Goal: Information Seeking & Learning: Learn about a topic

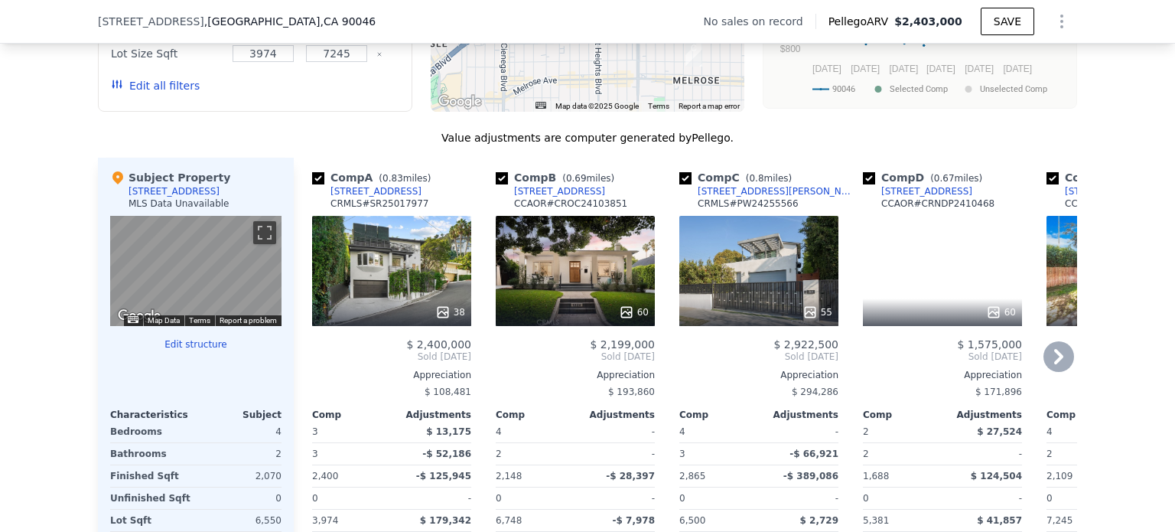
scroll to position [1447, 0]
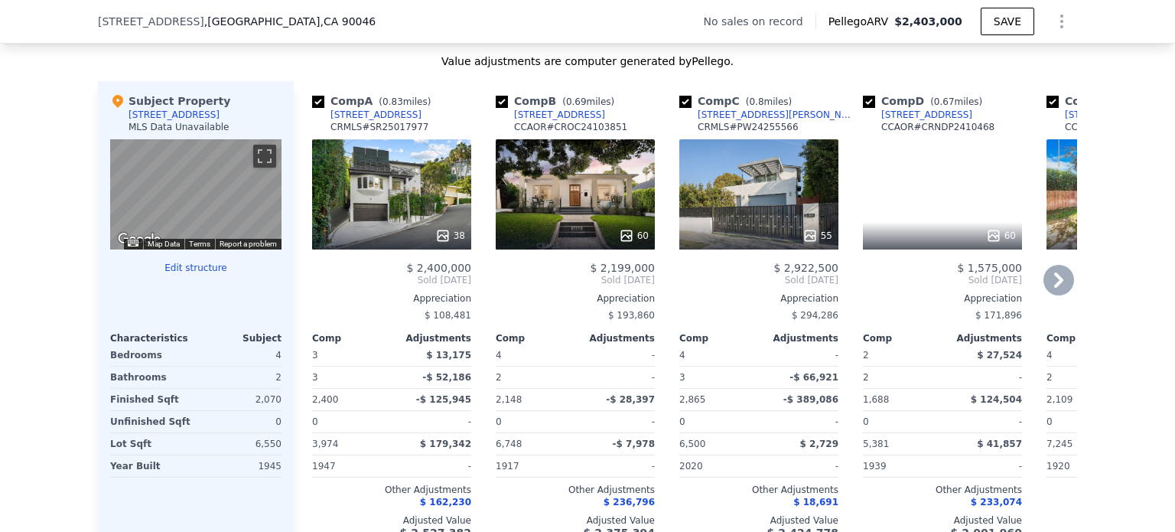
click at [1054, 288] on icon at bounding box center [1058, 279] width 9 height 15
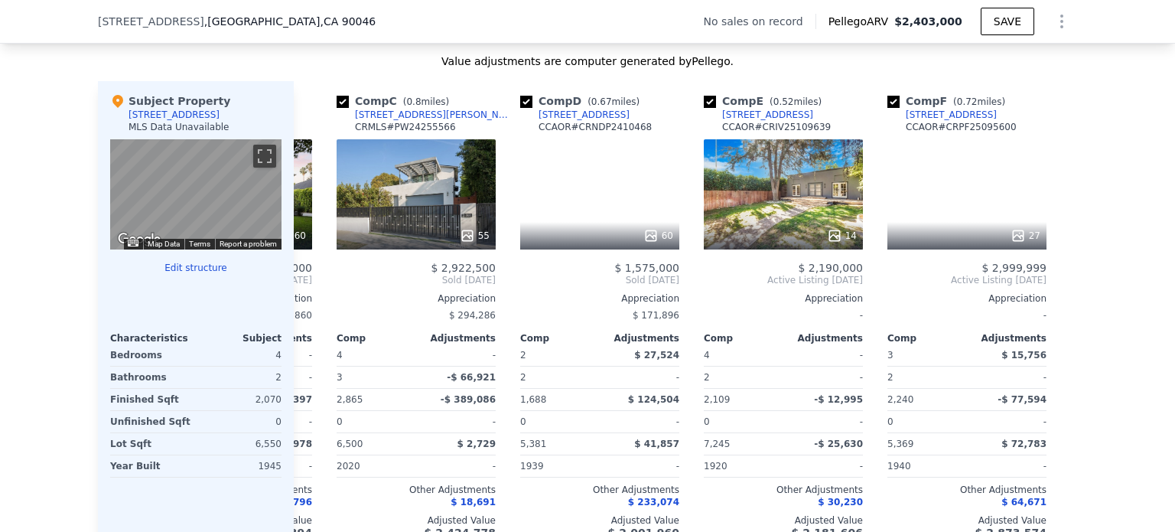
scroll to position [0, 355]
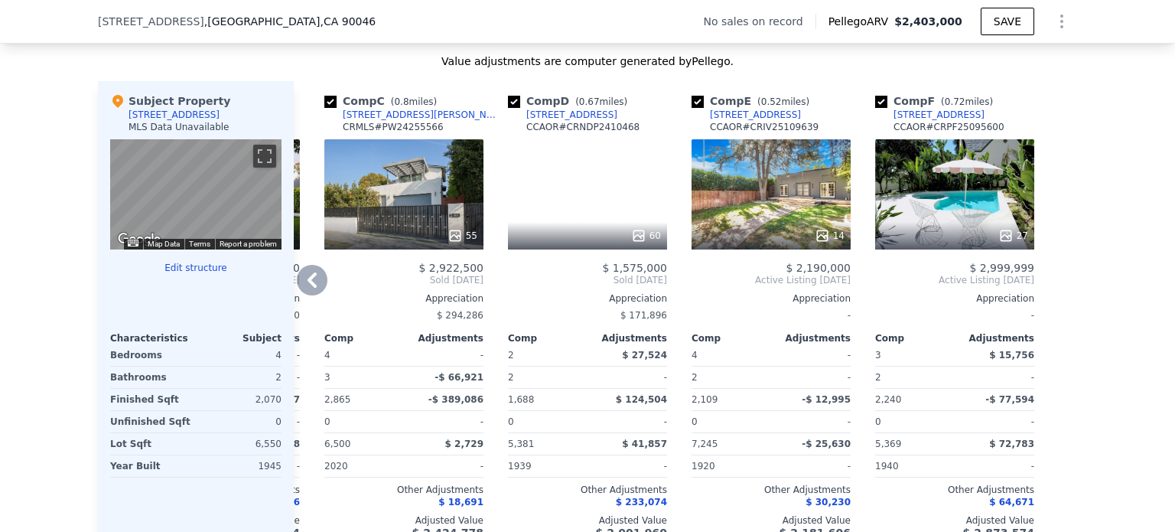
click at [444, 270] on span "$ 2,922,500" at bounding box center [450, 268] width 65 height 12
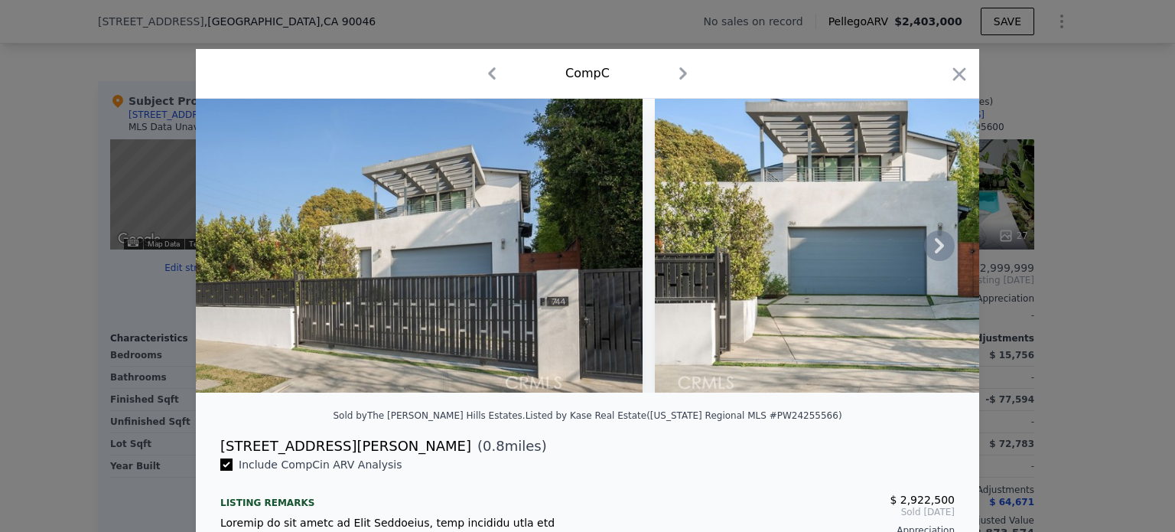
click at [927, 243] on icon at bounding box center [939, 245] width 31 height 31
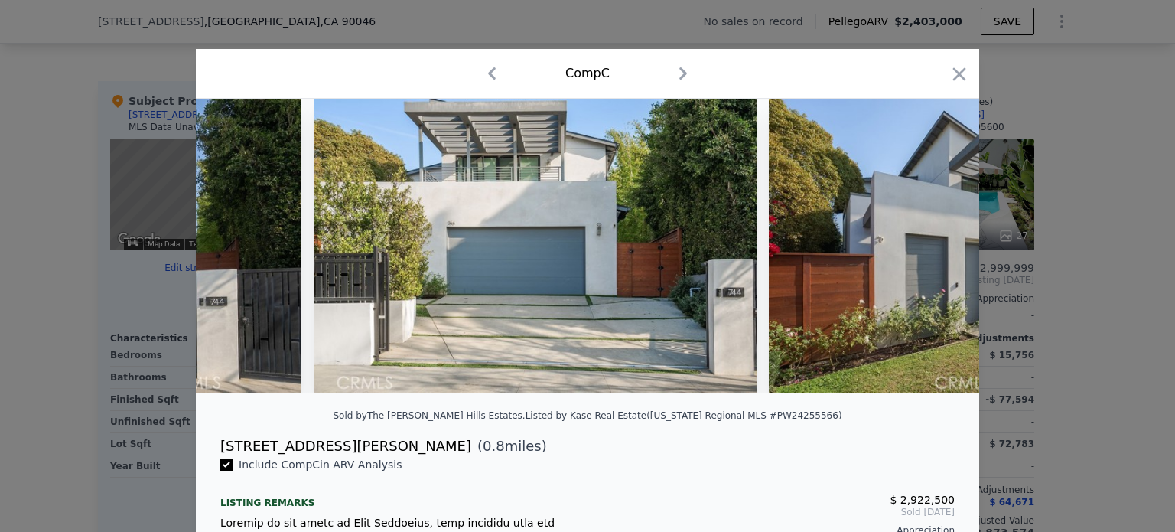
scroll to position [0, 367]
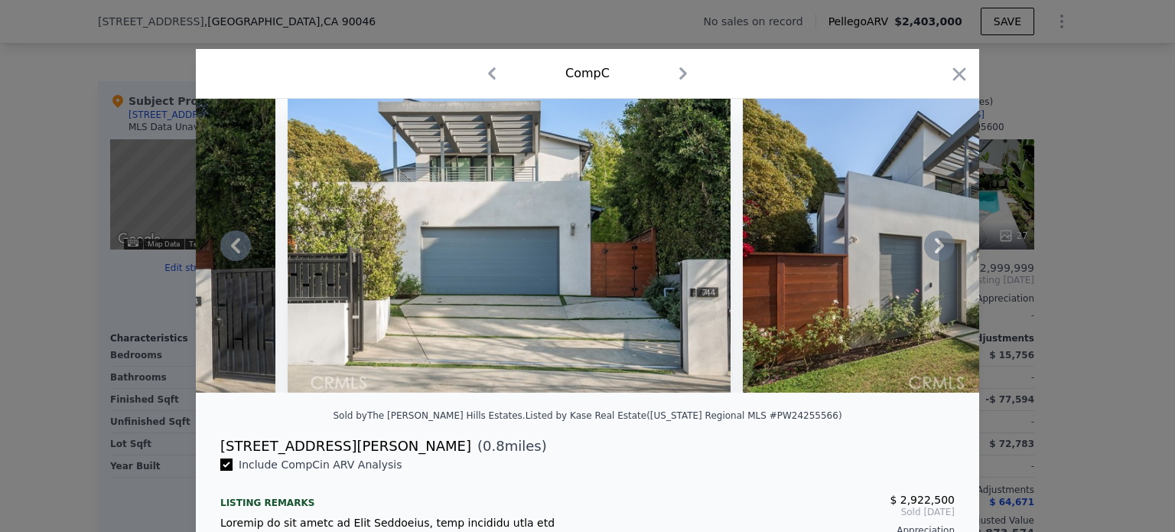
click at [935, 267] on img at bounding box center [962, 246] width 439 height 294
click at [935, 256] on icon at bounding box center [939, 245] width 31 height 31
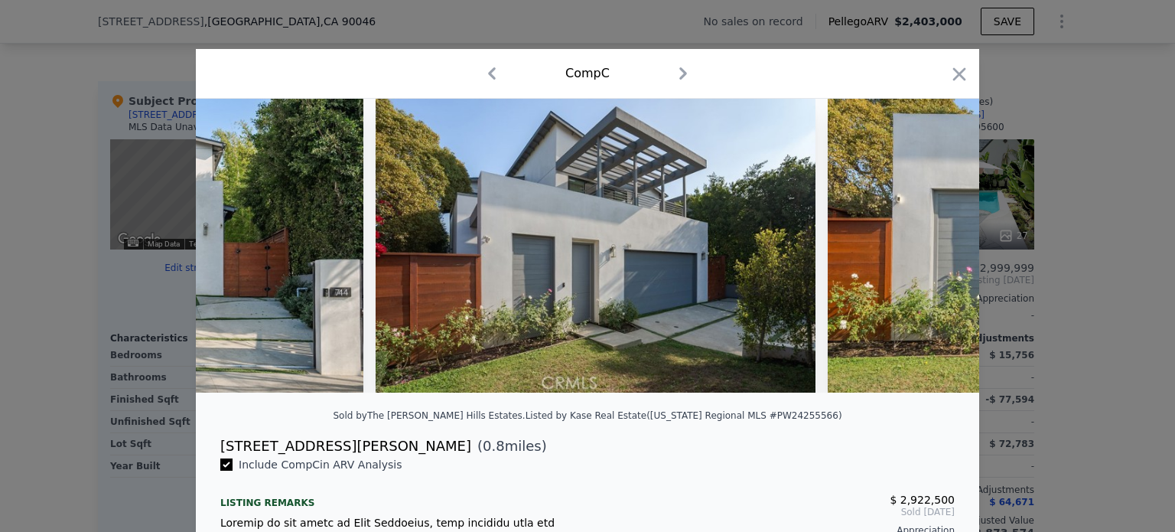
click at [935, 249] on img at bounding box center [1048, 246] width 442 height 294
click at [936, 241] on icon at bounding box center [939, 245] width 31 height 31
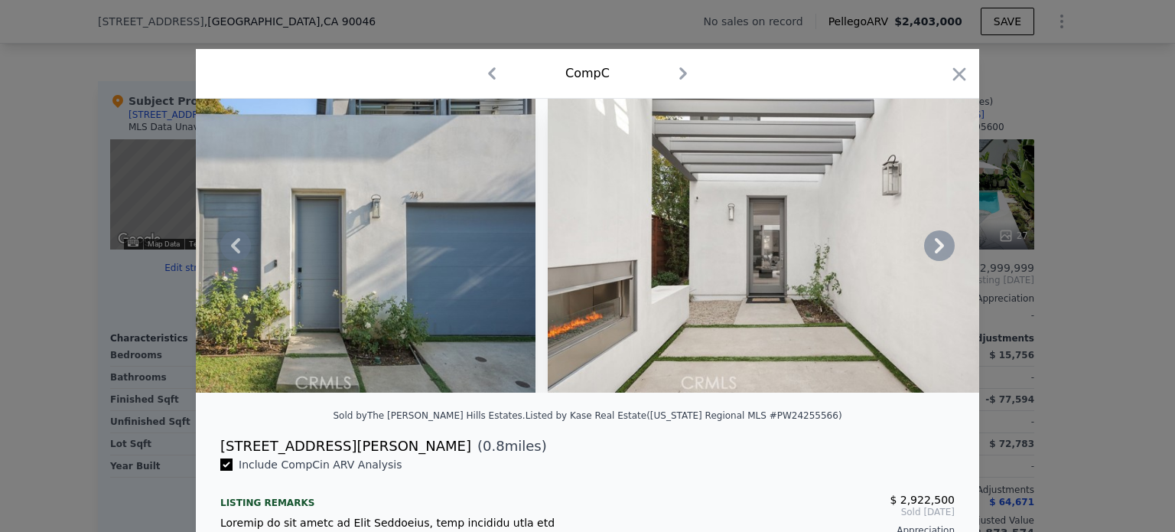
click at [935, 249] on icon at bounding box center [939, 245] width 9 height 15
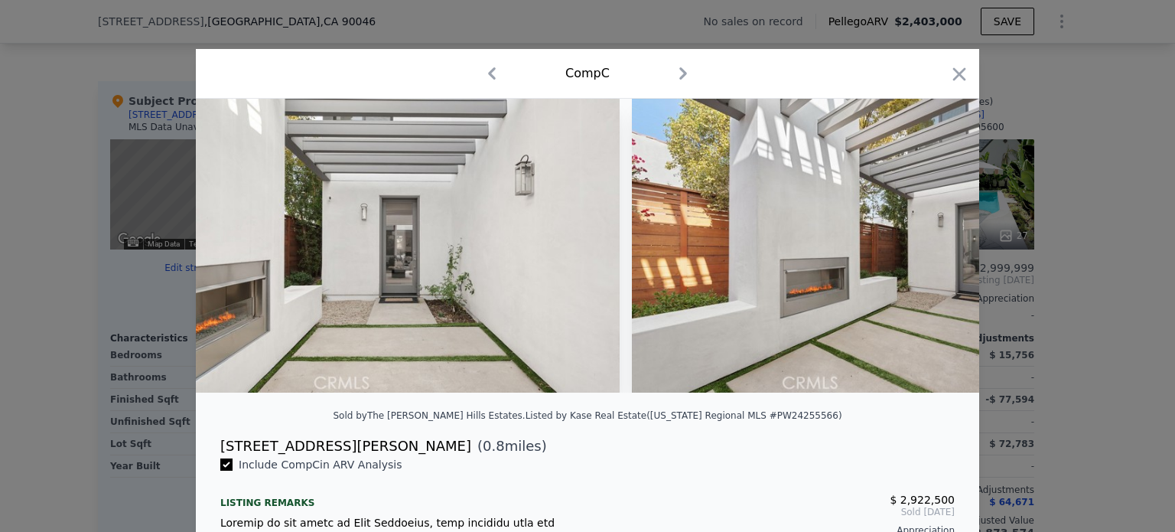
click at [933, 249] on img at bounding box center [851, 246] width 439 height 294
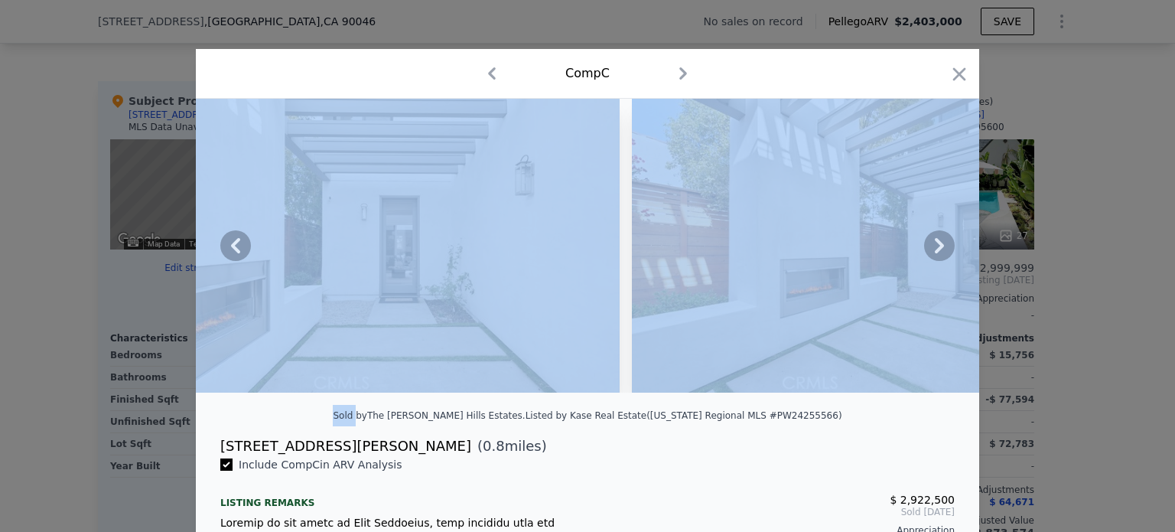
click at [935, 249] on icon at bounding box center [939, 245] width 9 height 15
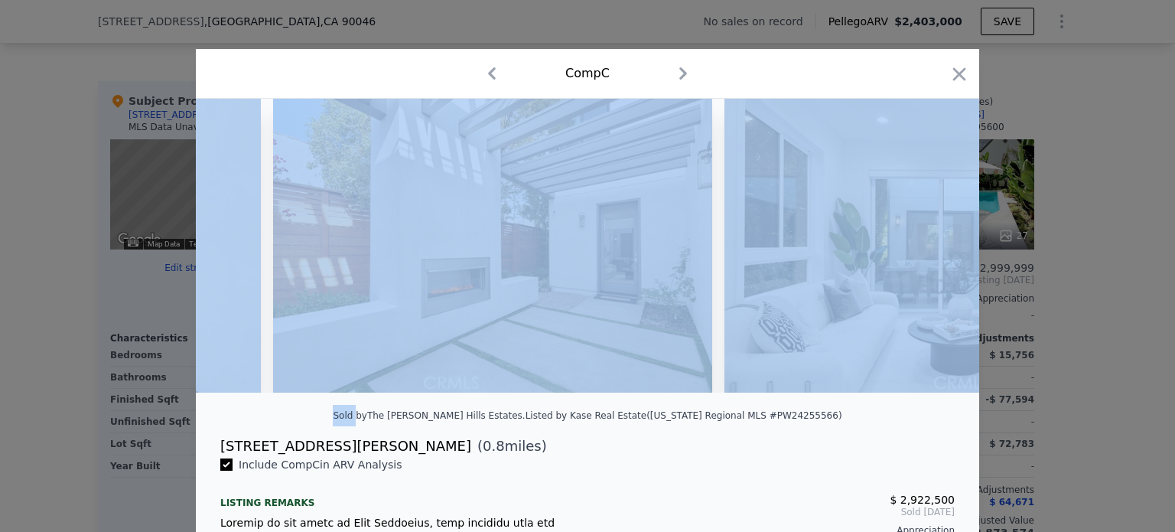
scroll to position [0, 2203]
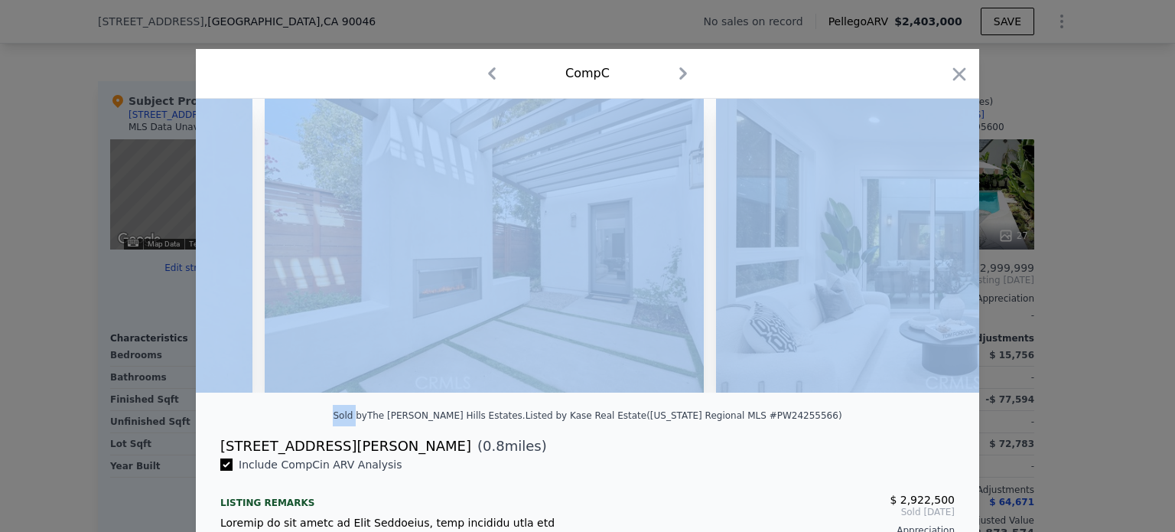
click at [933, 249] on img at bounding box center [935, 246] width 439 height 294
click at [902, 302] on img at bounding box center [935, 246] width 439 height 294
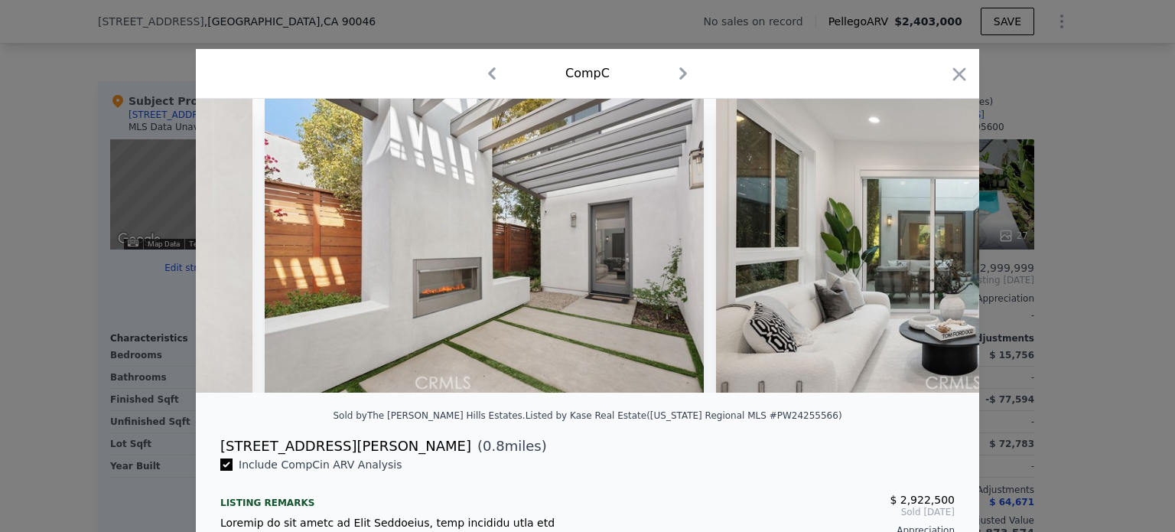
click at [818, 435] on div "Sold by The [PERSON_NAME] Hills Estates . Listed by Kase Real Estate ([US_STATE…" at bounding box center [587, 420] width 783 height 31
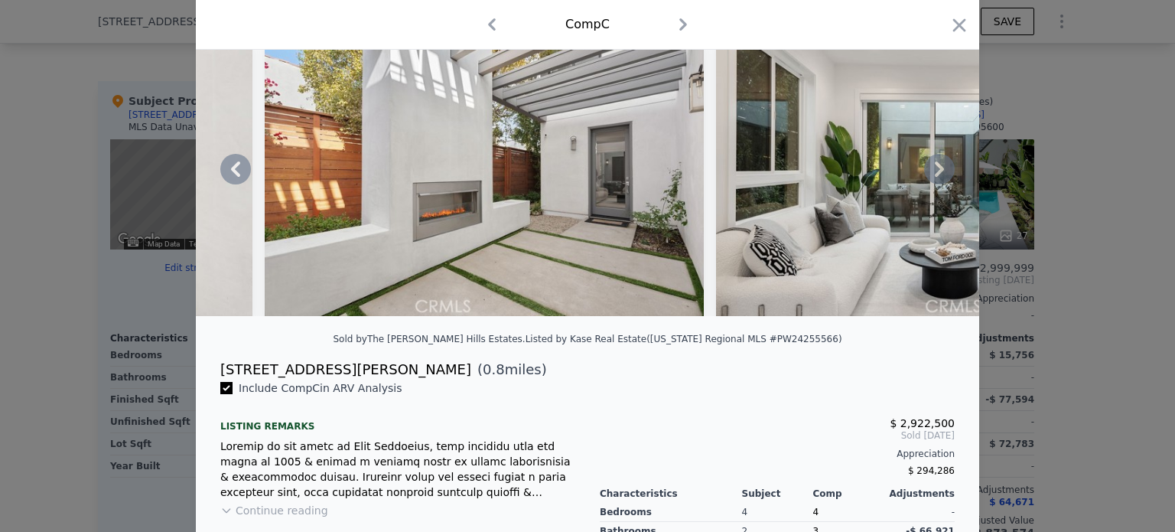
scroll to position [281, 0]
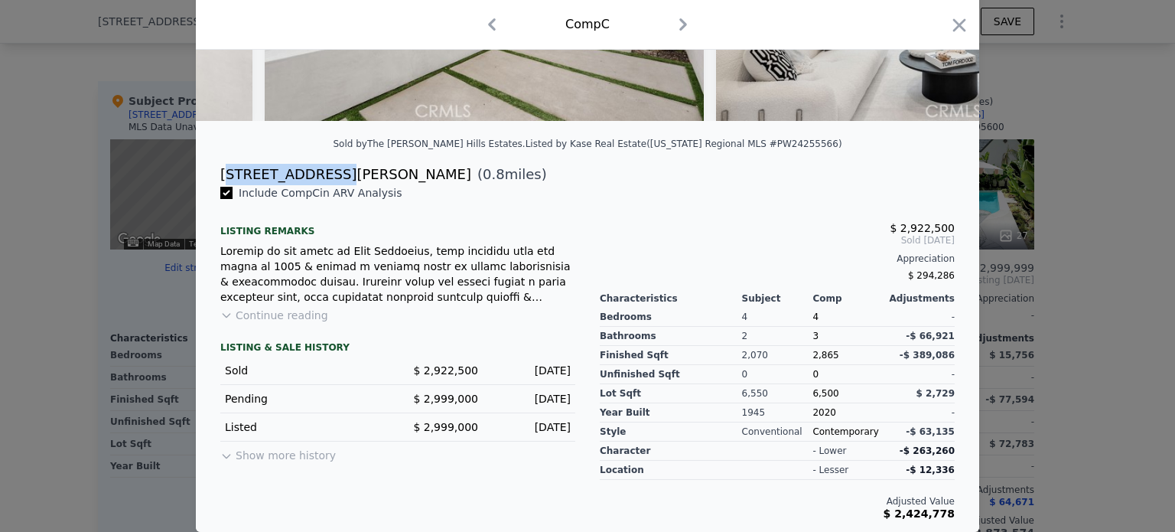
drag, startPoint x: 218, startPoint y: 171, endPoint x: 324, endPoint y: 168, distance: 106.3
click at [324, 168] on div "[STREET_ADDRESS][PERSON_NAME]" at bounding box center [345, 174] width 251 height 21
click at [471, 171] on span "( 0.8 miles)" at bounding box center [509, 174] width 76 height 21
drag, startPoint x: 330, startPoint y: 174, endPoint x: 220, endPoint y: 178, distance: 109.5
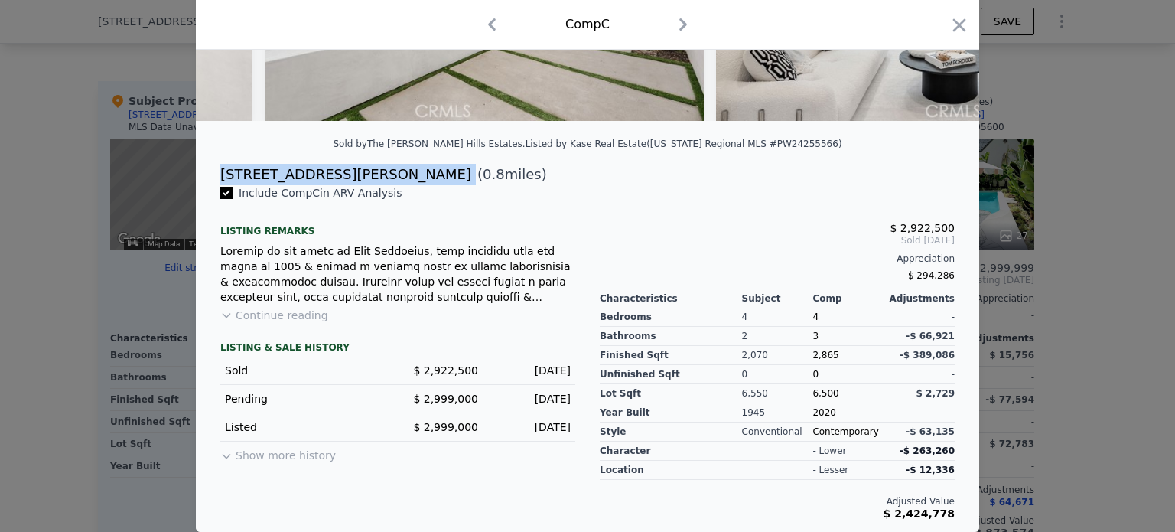
click at [208, 177] on div "[STREET_ADDRESS][PERSON_NAME] ( 0.8 miles)" at bounding box center [587, 174] width 759 height 21
click at [1059, 171] on div at bounding box center [587, 266] width 1175 height 532
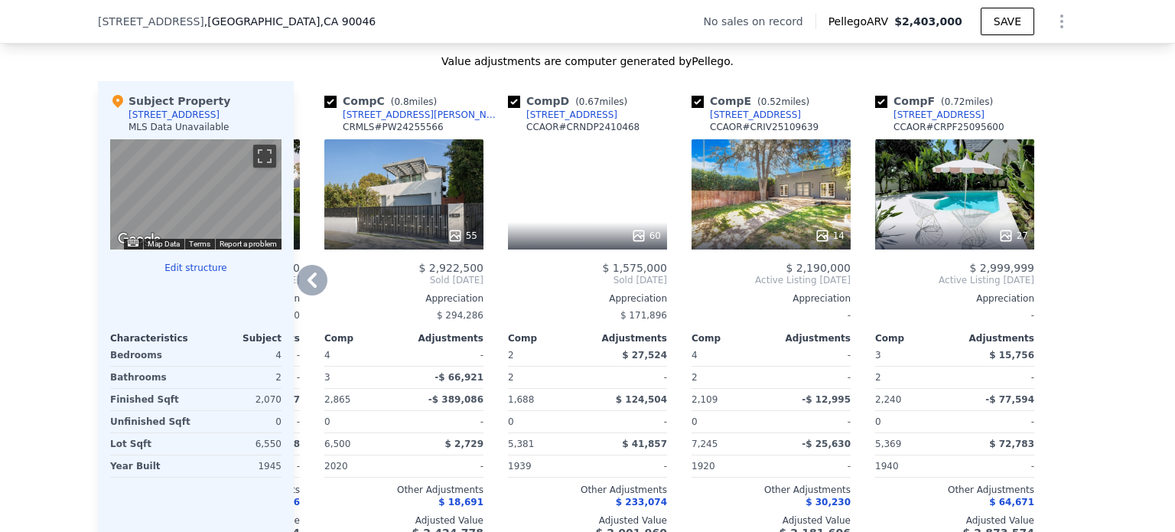
click at [307, 288] on icon at bounding box center [311, 279] width 9 height 15
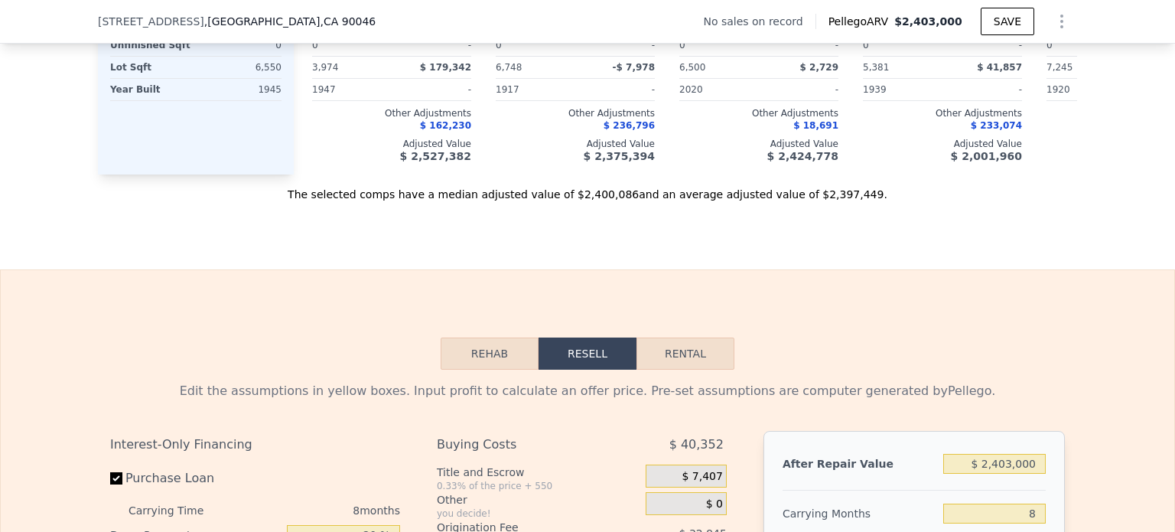
scroll to position [1982, 0]
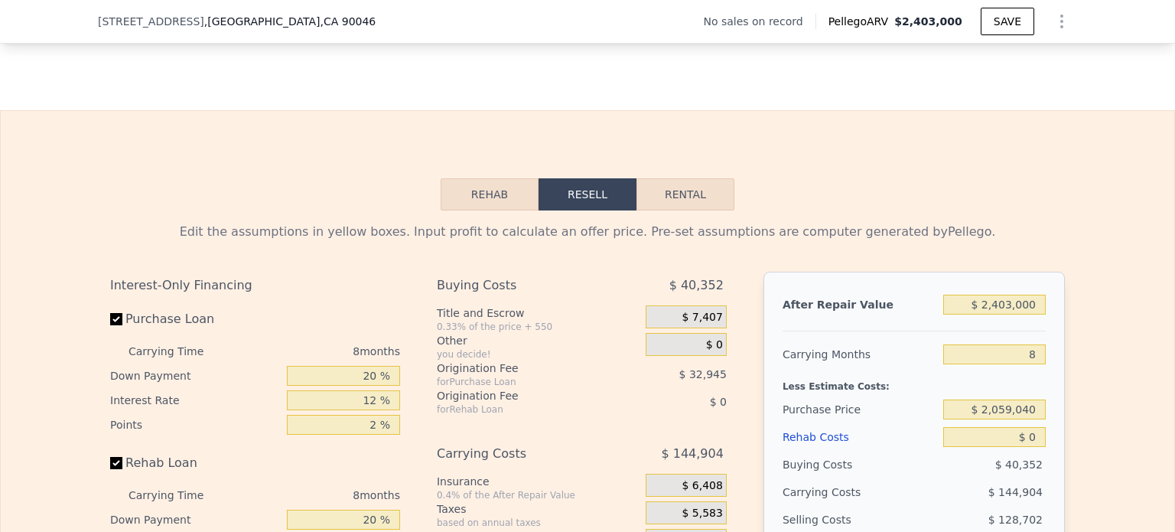
click at [481, 206] on button "Rehab" at bounding box center [490, 194] width 98 height 32
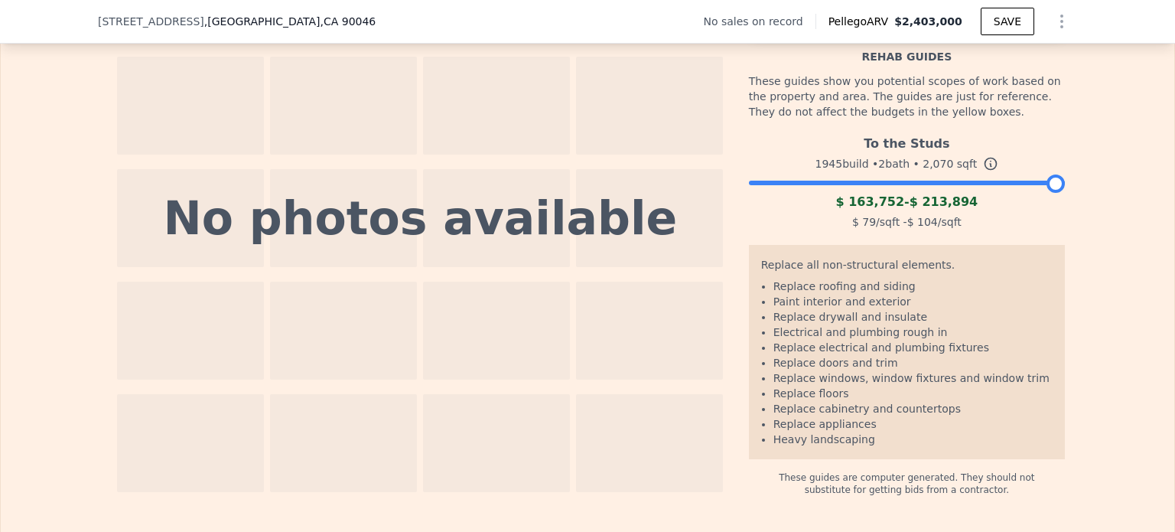
scroll to position [2212, 0]
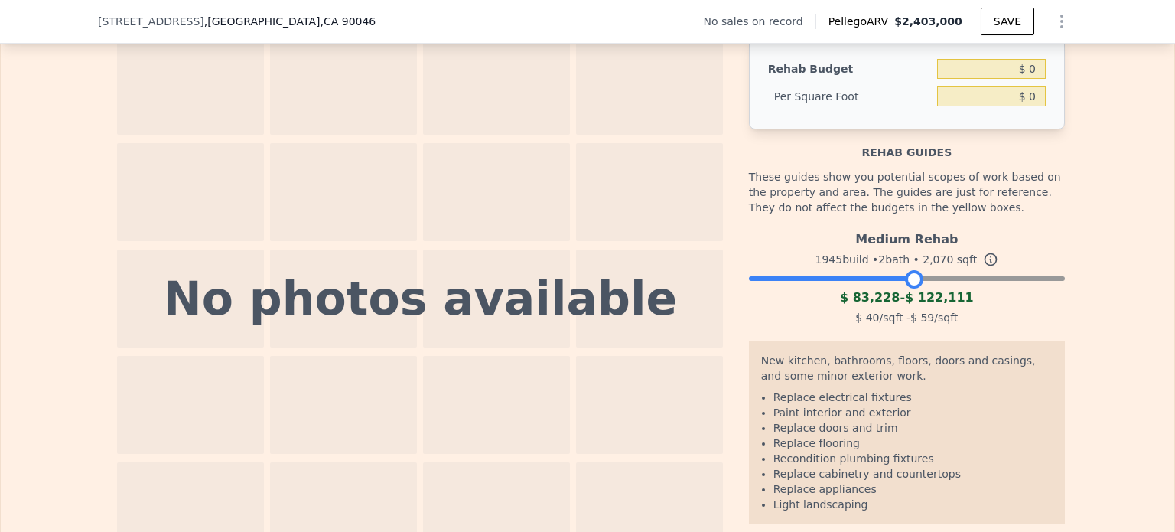
drag, startPoint x: 1045, startPoint y: 301, endPoint x: 906, endPoint y: 301, distance: 138.4
click at [906, 288] on div at bounding box center [914, 279] width 18 height 18
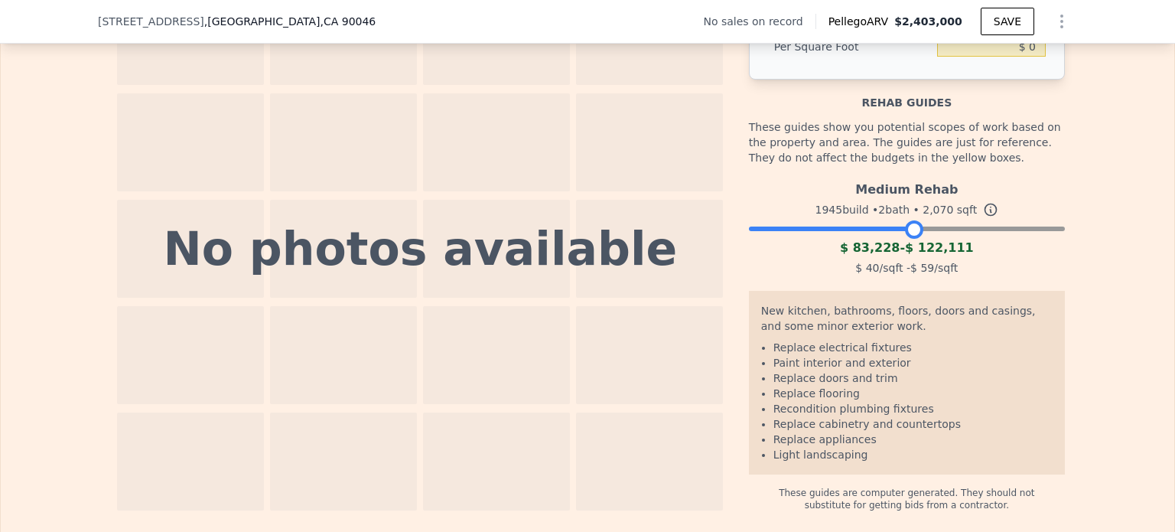
scroll to position [2288, 0]
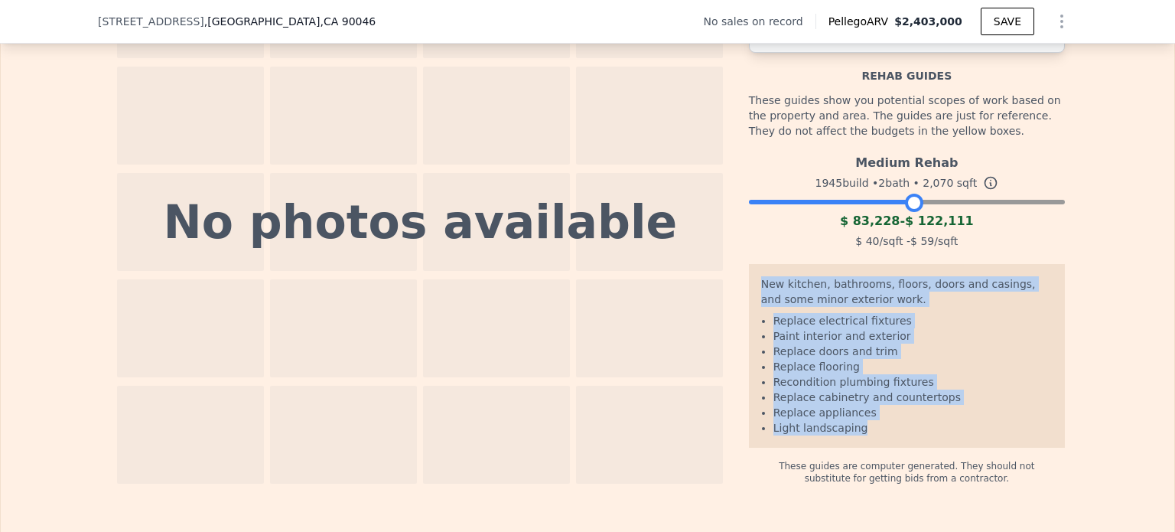
drag, startPoint x: 754, startPoint y: 307, endPoint x: 860, endPoint y: 449, distance: 177.6
click at [872, 447] on div "New kitchen, bathrooms, floors, doors and casings, and some minor exterior work…" at bounding box center [907, 356] width 316 height 184
click at [796, 359] on li "Replace doors and trim" at bounding box center [912, 350] width 279 height 15
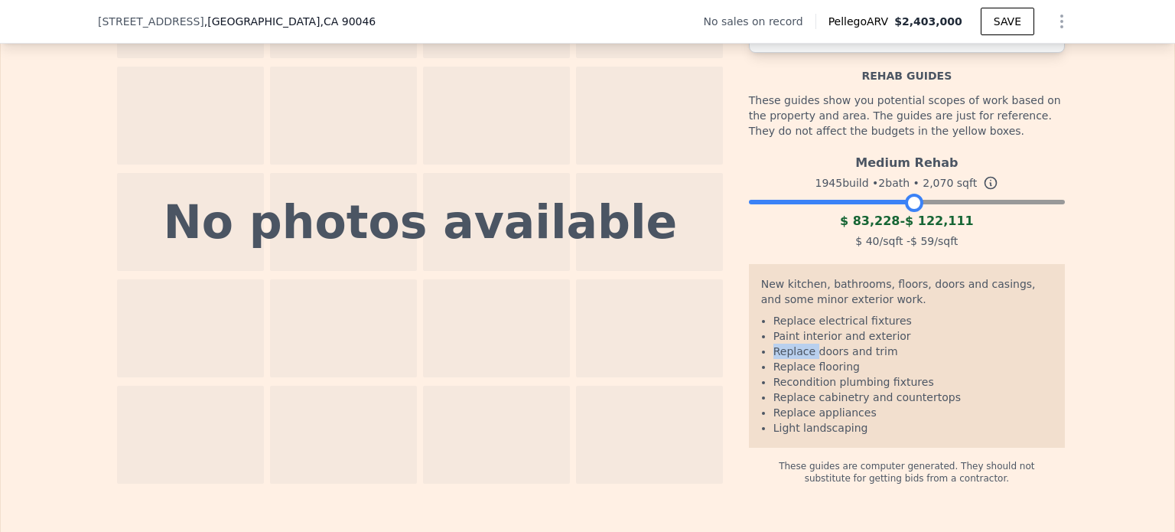
click at [796, 359] on li "Replace doors and trim" at bounding box center [912, 350] width 279 height 15
click at [795, 359] on li "Replace doors and trim" at bounding box center [912, 350] width 279 height 15
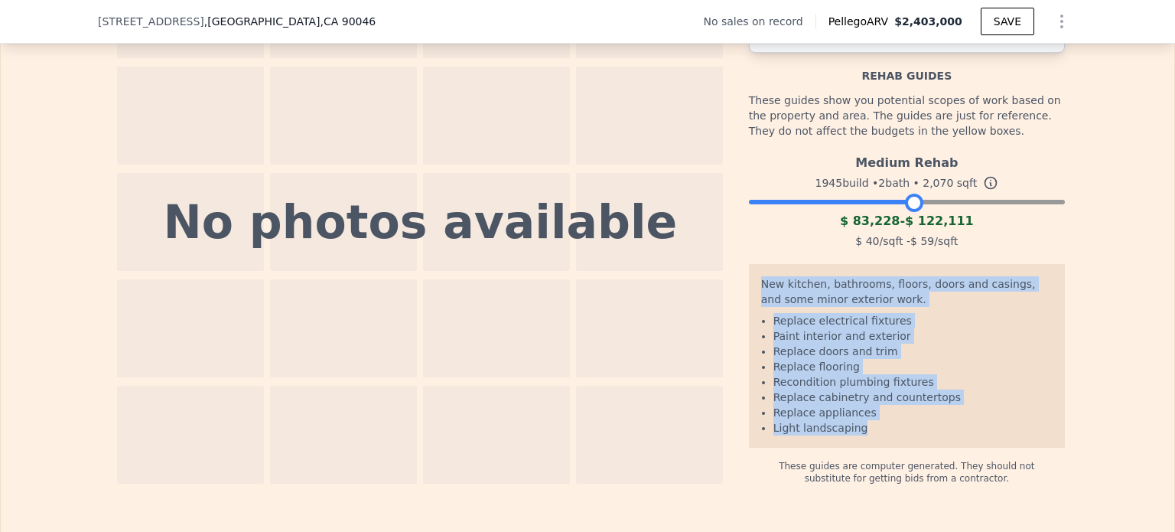
drag, startPoint x: 758, startPoint y: 305, endPoint x: 862, endPoint y: 461, distance: 187.5
click at [862, 447] on div "New kitchen, bathrooms, floors, doors and casings, and some minor exterior work…" at bounding box center [907, 356] width 316 height 184
copy div "New kitchen, bathrooms, floors, doors and casings, and some minor exterior work…"
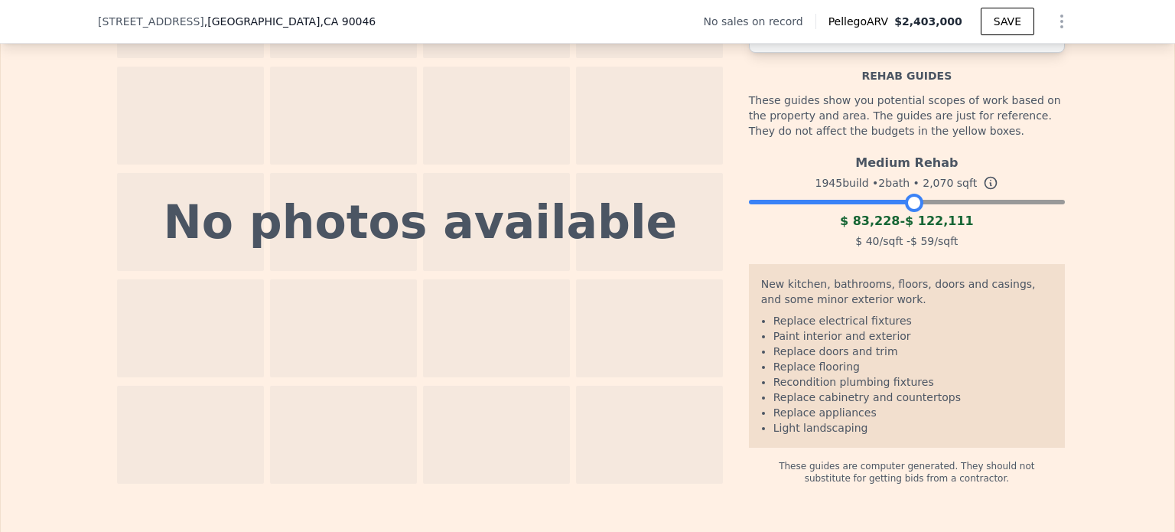
click at [926, 252] on div "$ 40 /sqft - $ 59 /sqft" at bounding box center [907, 240] width 316 height 21
drag, startPoint x: 915, startPoint y: 198, endPoint x: 964, endPoint y: 200, distance: 49.0
click at [964, 193] on div "1945 build • 2 bath • 2,070 sqft" at bounding box center [907, 182] width 316 height 21
copy div "2,070 sqft"
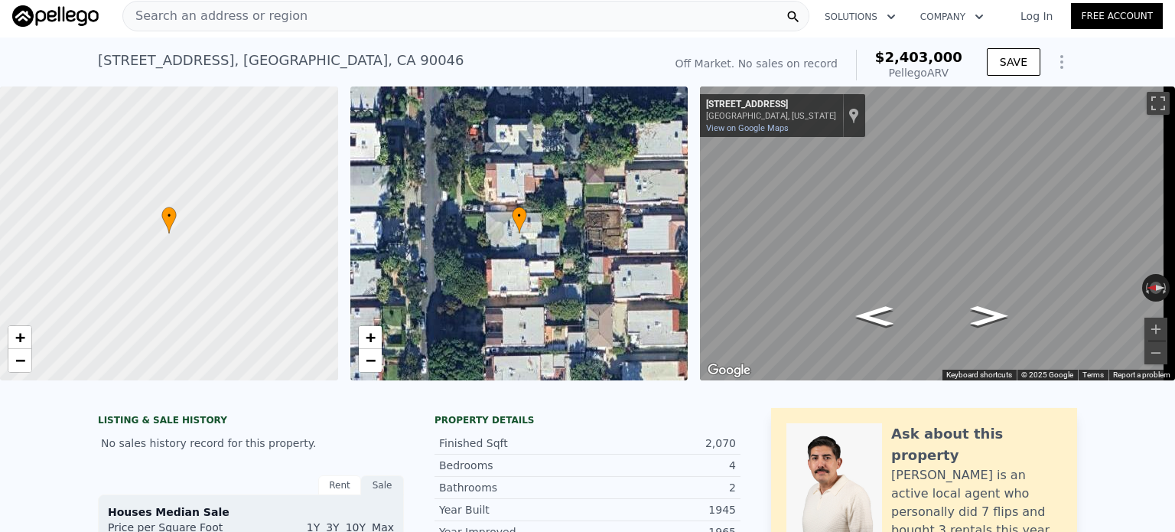
scroll to position [0, 0]
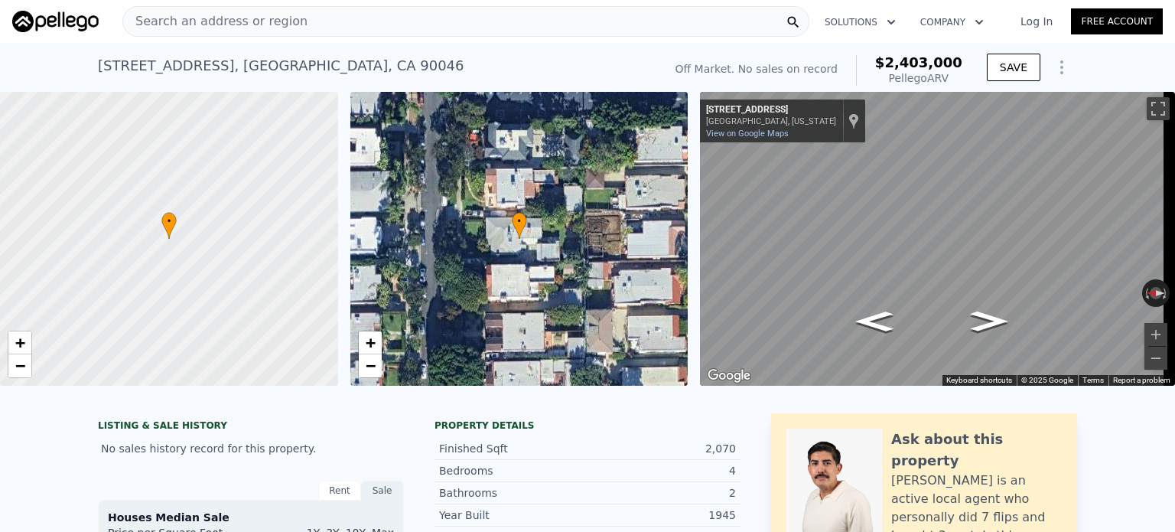
click at [161, 71] on div "[STREET_ADDRESS]" at bounding box center [281, 65] width 366 height 21
click at [161, 69] on div "[STREET_ADDRESS]" at bounding box center [281, 65] width 366 height 21
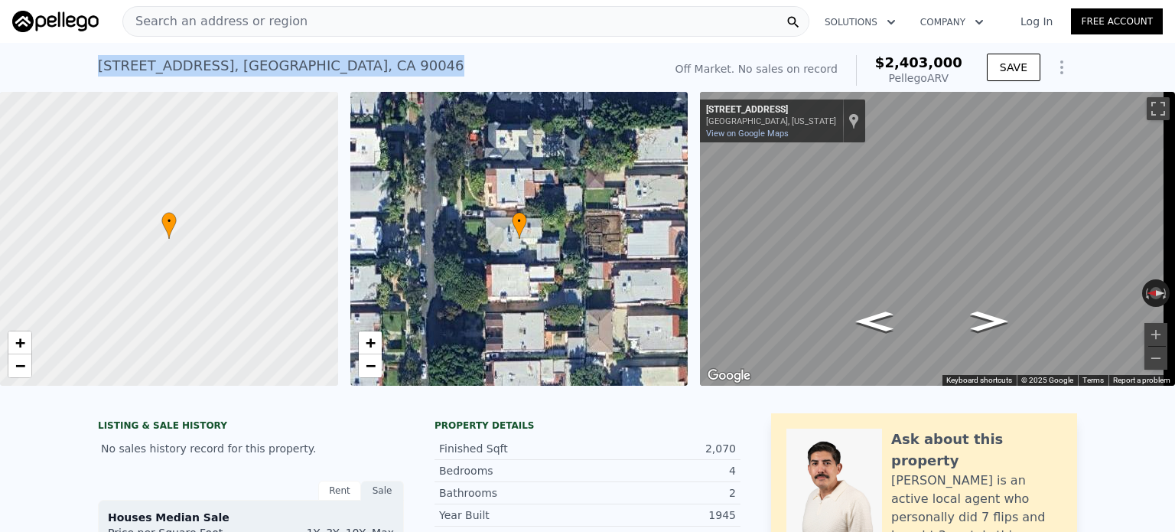
click at [161, 68] on div "[STREET_ADDRESS]" at bounding box center [281, 65] width 366 height 21
copy div "[STREET_ADDRESS] No sales on record (~ARV $2.403m )"
